Goal: Navigation & Orientation: Find specific page/section

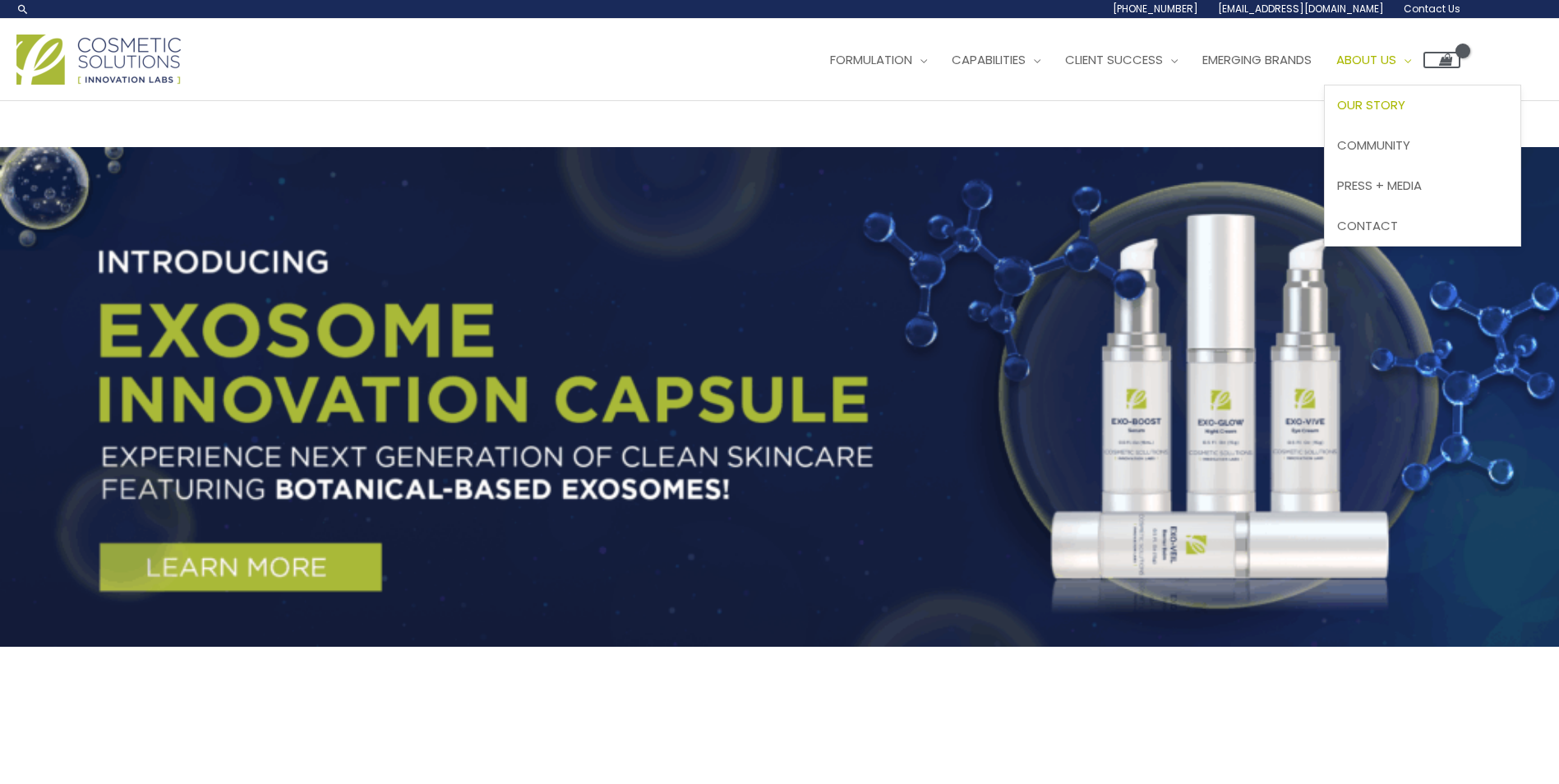
click at [1406, 109] on span "Our Story" at bounding box center [1371, 105] width 69 height 17
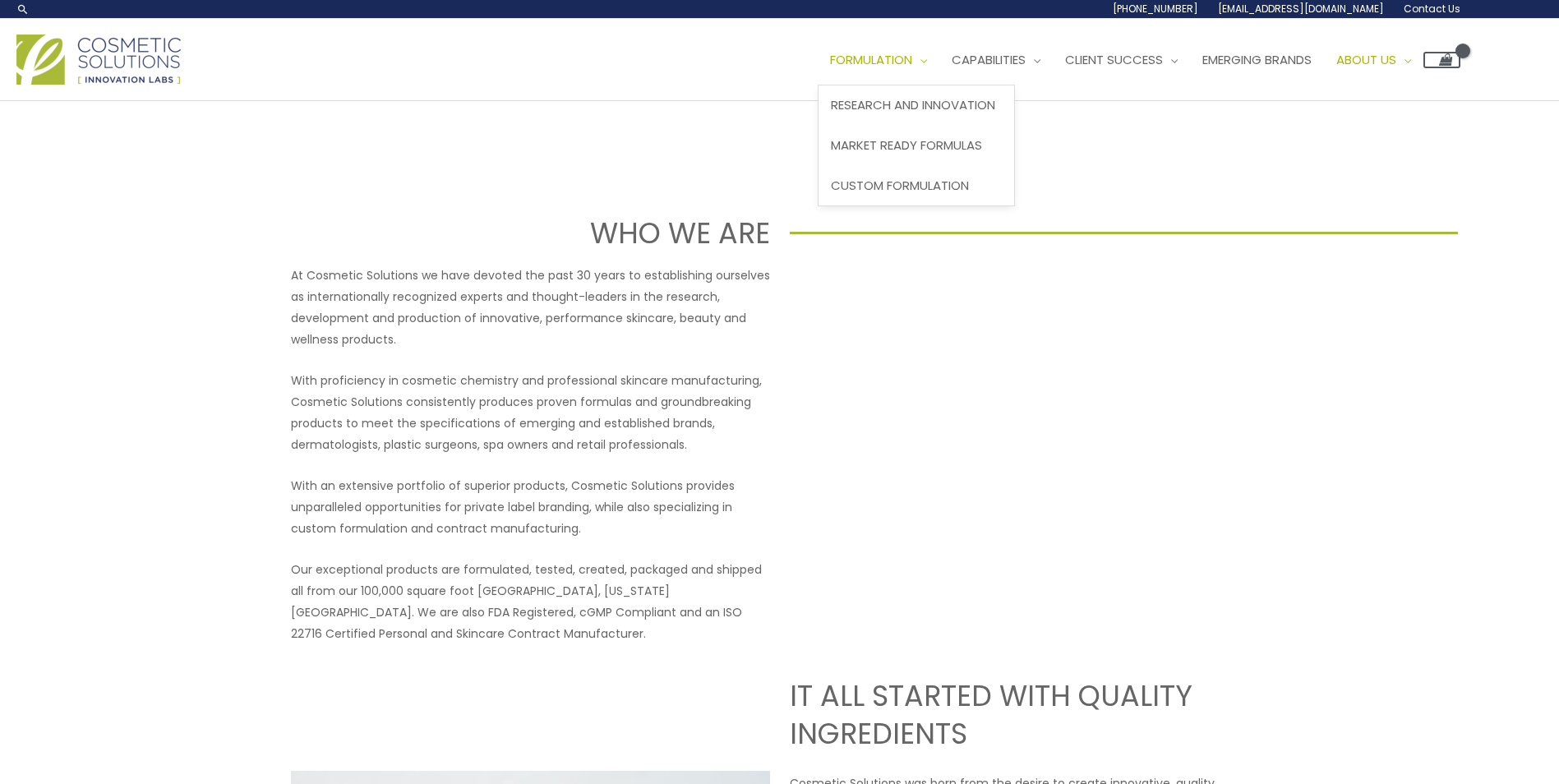
click at [927, 67] on span "Site Navigation" at bounding box center [919, 59] width 14 height 17
